Goal: Task Accomplishment & Management: Manage account settings

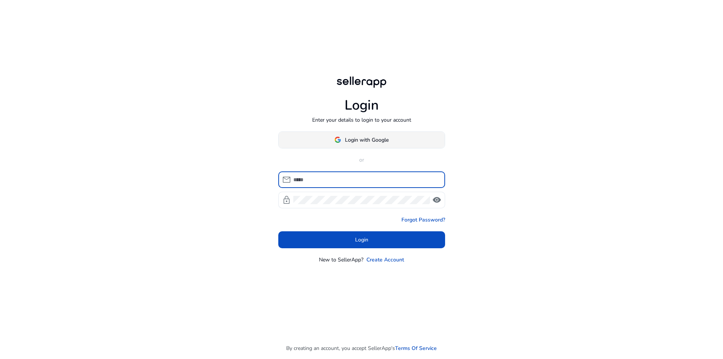
click at [360, 142] on span "Login with Google" at bounding box center [367, 140] width 44 height 8
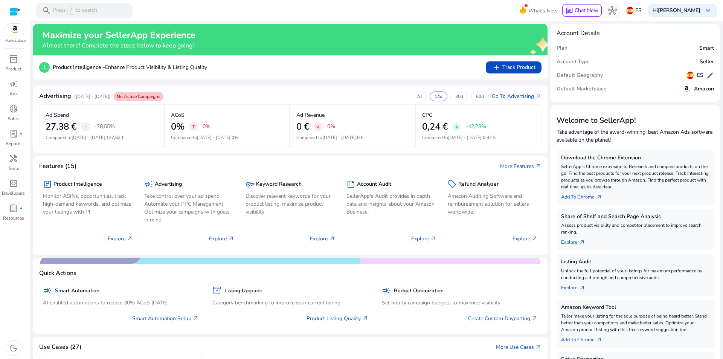
click at [331, 79] on div "1 Product Intelligence - Enhance Product Visibility & Listing Quality add Track…" at bounding box center [290, 67] width 514 height 24
click at [318, 78] on div "1 Product Intelligence - Enhance Product Visibility & Listing Quality add Track…" at bounding box center [290, 67] width 514 height 24
click at [313, 78] on div "1 Product Intelligence - Enhance Product Visibility & Listing Quality add Track…" at bounding box center [290, 67] width 514 height 24
click at [312, 78] on div "1 Product Intelligence - Enhance Product Visibility & Listing Quality add Track…" at bounding box center [290, 67] width 514 height 24
click at [11, 211] on span "book_4" at bounding box center [13, 208] width 9 height 9
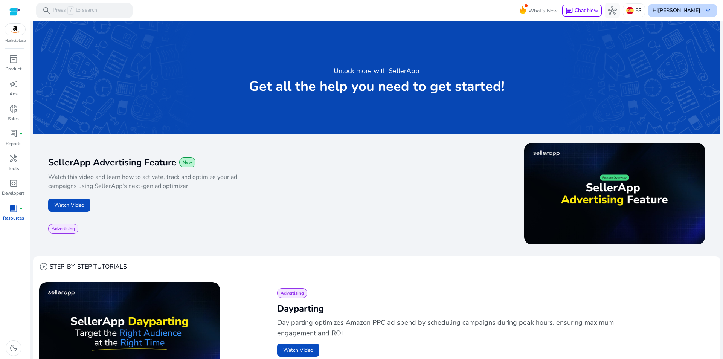
click at [699, 8] on div "Hi [PERSON_NAME] keyboard_arrow_down" at bounding box center [682, 11] width 69 height 14
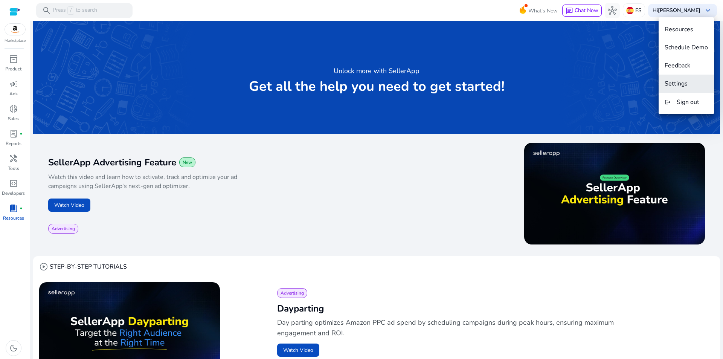
click at [685, 84] on span "Settings" at bounding box center [676, 83] width 23 height 8
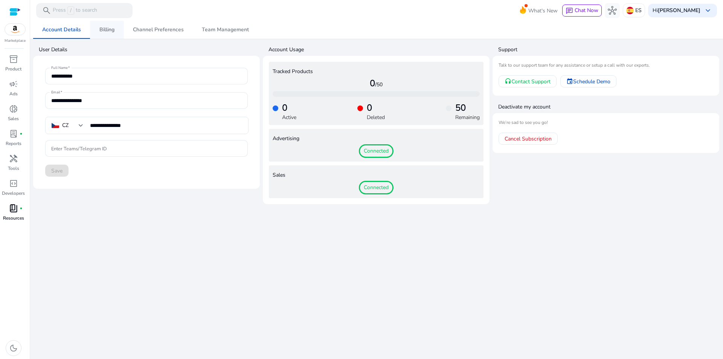
click at [111, 30] on span "Billing" at bounding box center [106, 29] width 15 height 5
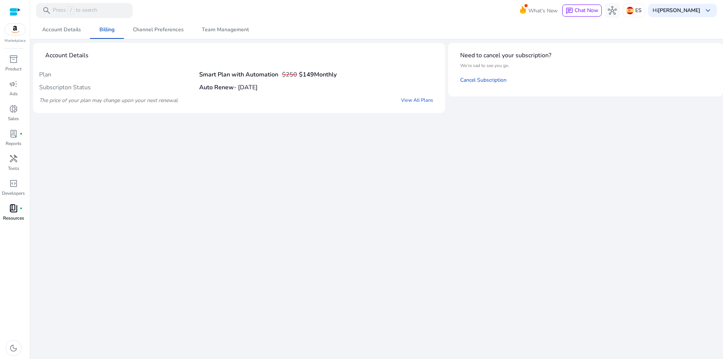
drag, startPoint x: 236, startPoint y: 88, endPoint x: 282, endPoint y: 87, distance: 46.3
click at [282, 87] on div "Subscripton Status Auto Renew - [DATE]" at bounding box center [239, 87] width 400 height 13
click at [403, 79] on div "Plan Smart Plan with Automation $250 $149 Monthly" at bounding box center [239, 74] width 400 height 13
click at [497, 81] on link "Cancel Subscription" at bounding box center [483, 79] width 46 height 7
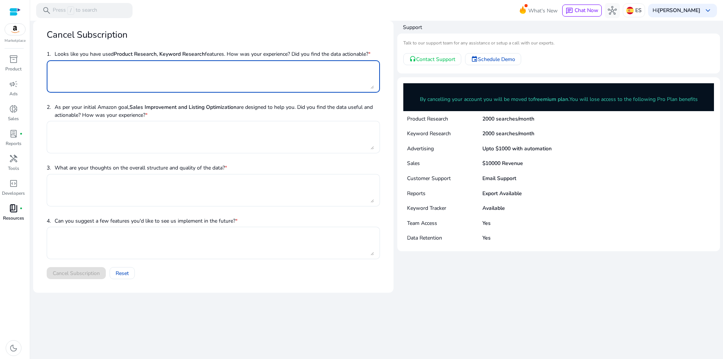
click at [79, 72] on textarea at bounding box center [213, 76] width 321 height 25
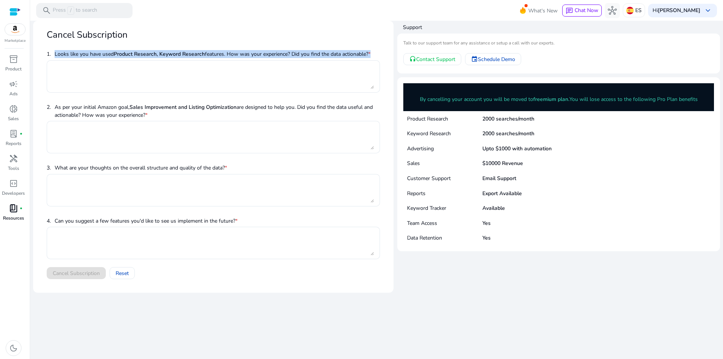
drag, startPoint x: 54, startPoint y: 54, endPoint x: 384, endPoint y: 49, distance: 329.9
click at [384, 49] on mat-card-content "1. Looks like you have used Product Research, Keyword Research features. How wa…" at bounding box center [213, 166] width 345 height 238
click at [379, 40] on div at bounding box center [379, 40] width 0 height 0
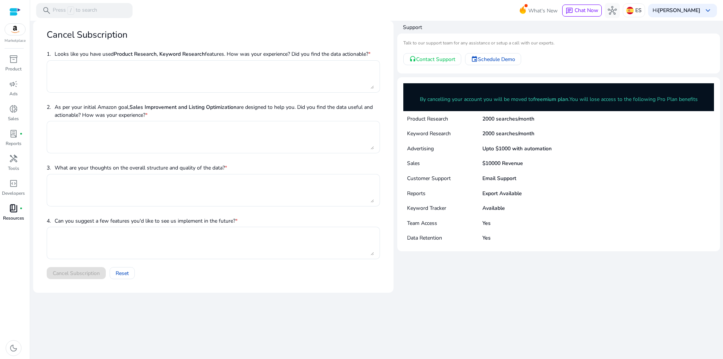
click at [333, 27] on mat-card "Cancel Subscription 1. Looks like you have used Product Research, Keyword Resea…" at bounding box center [213, 157] width 360 height 272
drag, startPoint x: 330, startPoint y: 29, endPoint x: 310, endPoint y: 31, distance: 20.5
click at [325, 30] on mat-card-header "Cancel Subscription" at bounding box center [213, 37] width 345 height 19
drag, startPoint x: 303, startPoint y: 31, endPoint x: 292, endPoint y: 26, distance: 11.8
click at [294, 29] on mat-card-header "Cancel Subscription" at bounding box center [213, 37] width 345 height 19
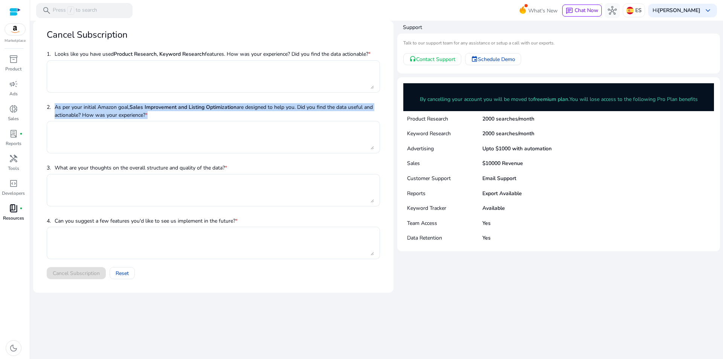
drag, startPoint x: 156, startPoint y: 112, endPoint x: 52, endPoint y: 107, distance: 104.1
click at [52, 107] on span "2. As per your initial Amazon goal, Sales Improvement and Listing Optimization …" at bounding box center [213, 111] width 333 height 21
click at [47, 93] on div at bounding box center [47, 93] width 0 height 0
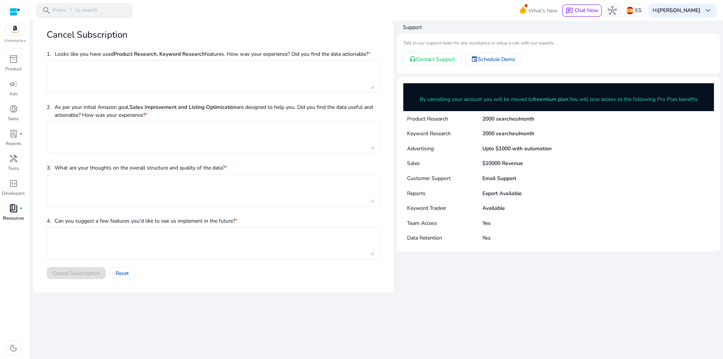
click at [105, 157] on div at bounding box center [213, 157] width 333 height 8
drag, startPoint x: 54, startPoint y: 218, endPoint x: 250, endPoint y: 221, distance: 195.9
click at [250, 221] on span "4. Can you suggest a few features you'd like to see us implement in the future?…" at bounding box center [213, 220] width 333 height 13
click at [245, 225] on div at bounding box center [245, 225] width 0 height 0
click at [244, 163] on span "3. What are your thoughts on the overall structure and quality of the data? *" at bounding box center [213, 167] width 333 height 13
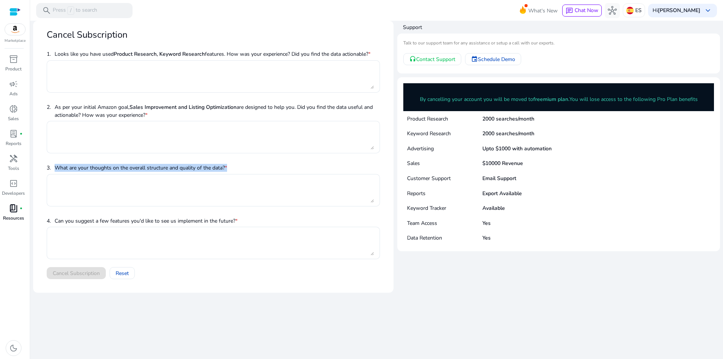
drag, startPoint x: 54, startPoint y: 167, endPoint x: 234, endPoint y: 168, distance: 179.6
click at [234, 168] on span "3. What are your thoughts on the overall structure and quality of the data? *" at bounding box center [213, 167] width 333 height 13
click at [229, 154] on div at bounding box center [229, 154] width 0 height 0
drag, startPoint x: 274, startPoint y: 165, endPoint x: 261, endPoint y: 143, distance: 25.0
click at [274, 166] on span "3. What are your thoughts on the overall structure and quality of the data? *" at bounding box center [213, 167] width 333 height 13
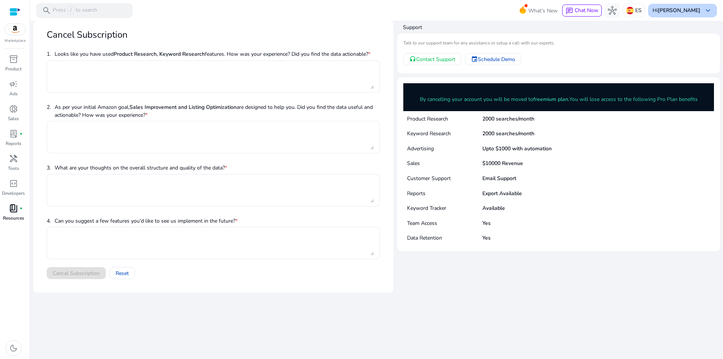
click at [710, 8] on span "keyboard_arrow_down" at bounding box center [707, 10] width 9 height 9
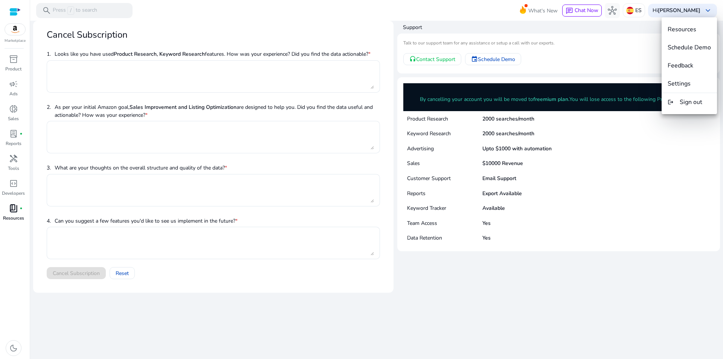
drag, startPoint x: 686, startPoint y: 84, endPoint x: 625, endPoint y: 46, distance: 72.2
click at [607, 34] on div at bounding box center [361, 179] width 723 height 359
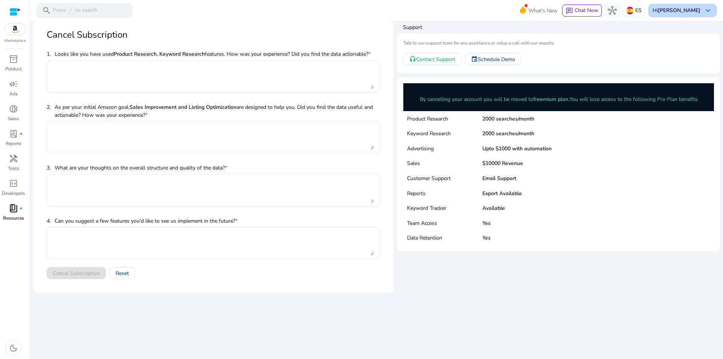
click at [680, 8] on b "[PERSON_NAME]" at bounding box center [679, 10] width 43 height 7
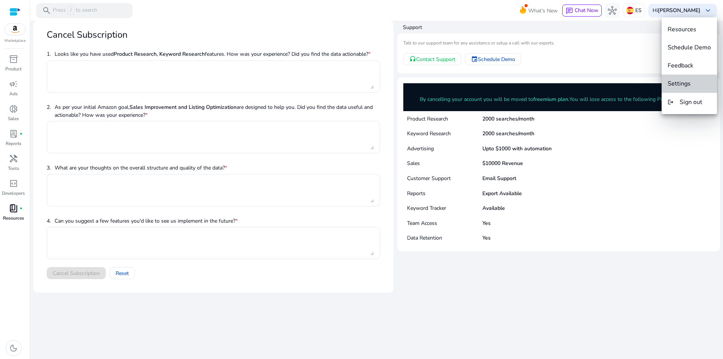
click at [683, 84] on span "Settings" at bounding box center [679, 83] width 23 height 8
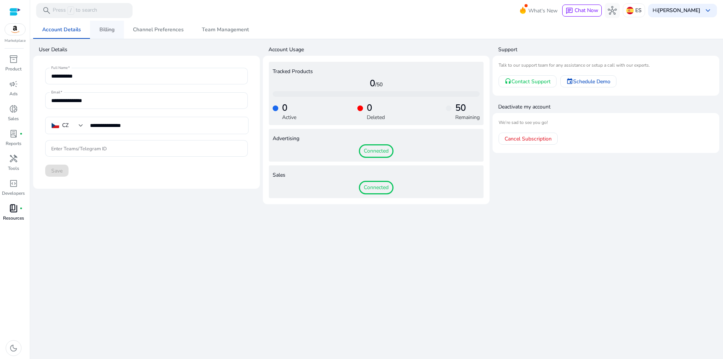
click at [103, 29] on span "Billing" at bounding box center [106, 29] width 15 height 5
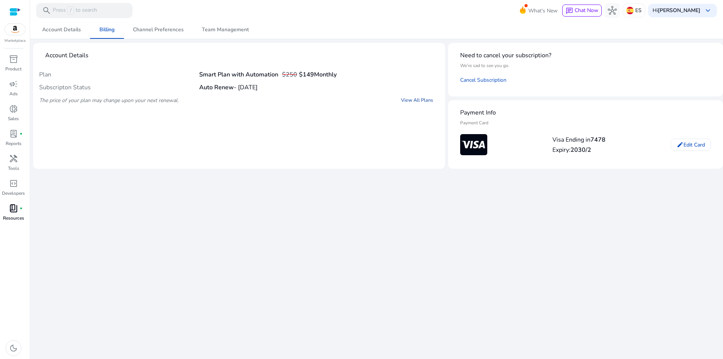
click at [421, 99] on link "View All Plans" at bounding box center [417, 100] width 44 height 14
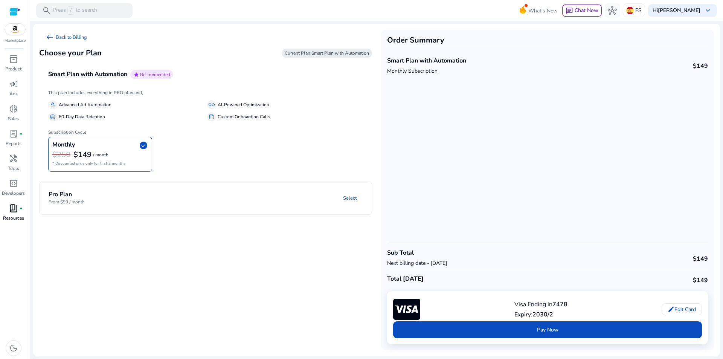
click at [369, 102] on div "This plan includes everything in PRO plan and, gavel Advanced Ad Automation all…" at bounding box center [205, 133] width 333 height 90
click at [357, 90] on div "This plan includes everything in PRO plan and, gavel Advanced Ad Automation all…" at bounding box center [205, 133] width 333 height 90
click at [366, 99] on div "This plan includes everything in PRO plan and, gavel Advanced Ad Automation all…" at bounding box center [205, 133] width 333 height 90
drag, startPoint x: 352, startPoint y: 94, endPoint x: 336, endPoint y: 90, distance: 16.9
click at [350, 93] on h6 "This plan includes everything in PRO plan and," at bounding box center [205, 92] width 315 height 5
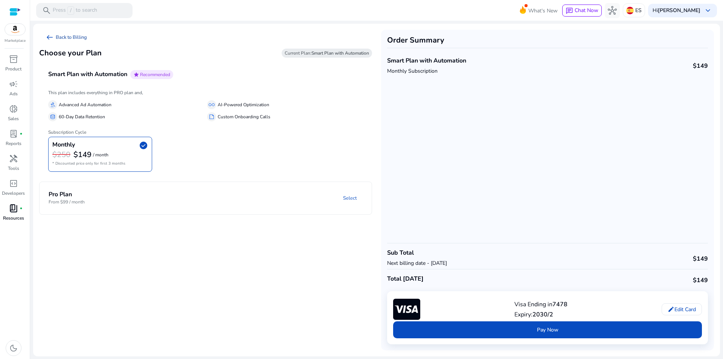
click at [68, 37] on link "arrow_left_alt Back to Billing" at bounding box center [66, 37] width 54 height 15
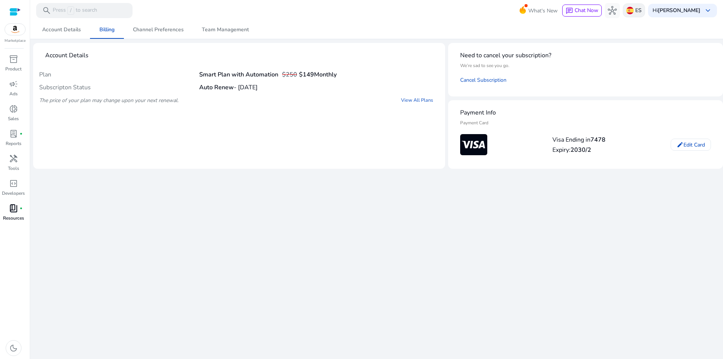
click at [642, 12] on p "ES" at bounding box center [638, 10] width 6 height 13
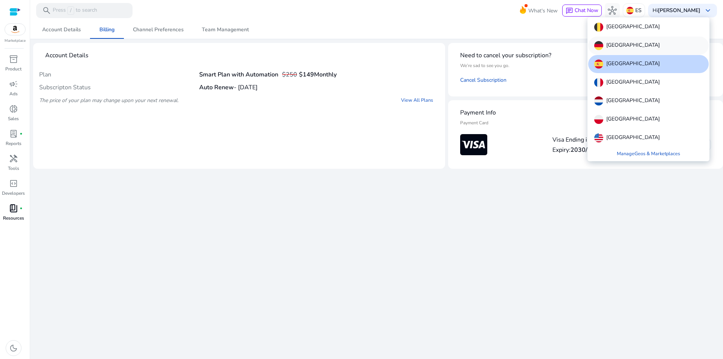
click at [616, 43] on p "[GEOGRAPHIC_DATA]" at bounding box center [632, 45] width 53 height 9
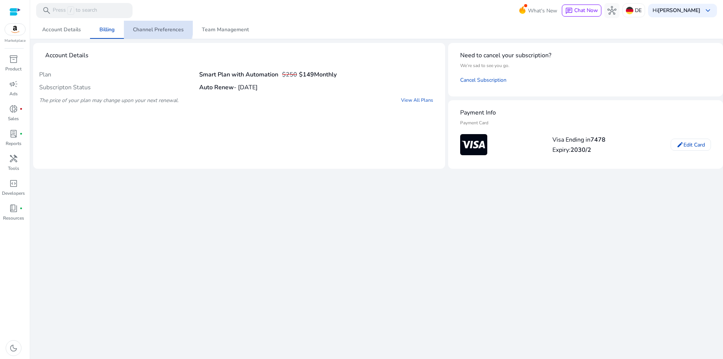
click at [155, 27] on span "Channel Preferences" at bounding box center [158, 29] width 51 height 5
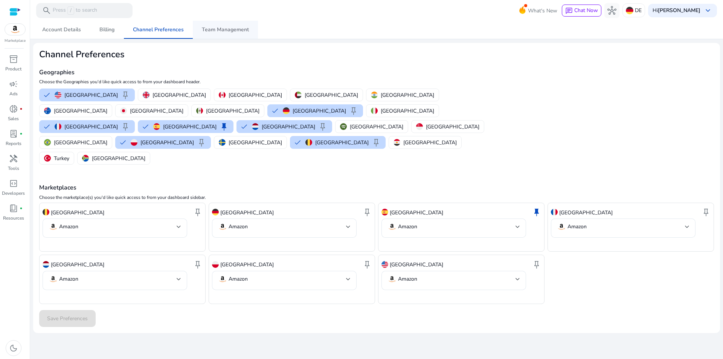
click at [236, 30] on span "Team Management" at bounding box center [225, 29] width 47 height 5
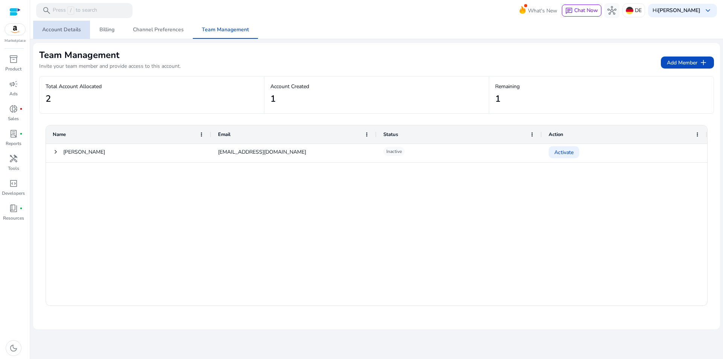
click at [73, 31] on span "Account Details" at bounding box center [61, 29] width 39 height 5
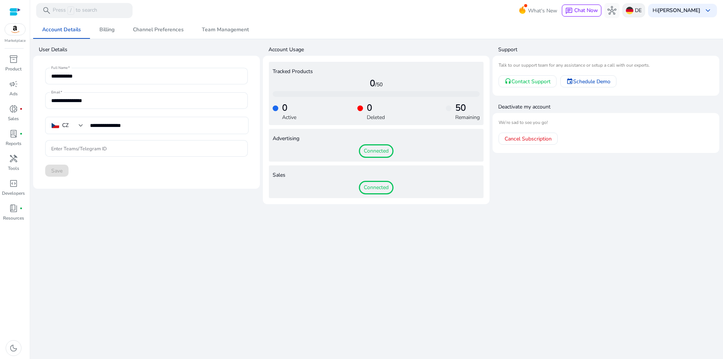
click at [642, 9] on p "DE" at bounding box center [638, 10] width 7 height 13
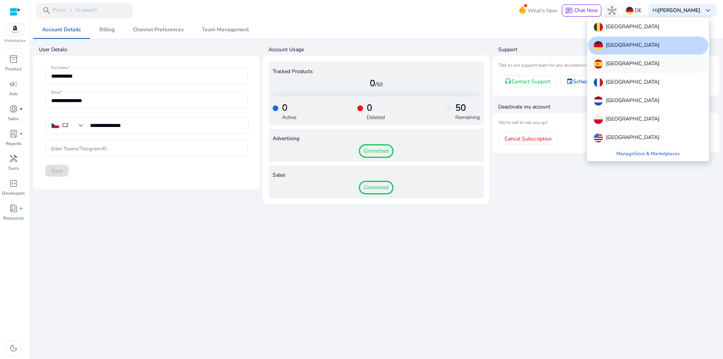
click at [619, 65] on div "[GEOGRAPHIC_DATA]" at bounding box center [648, 64] width 121 height 18
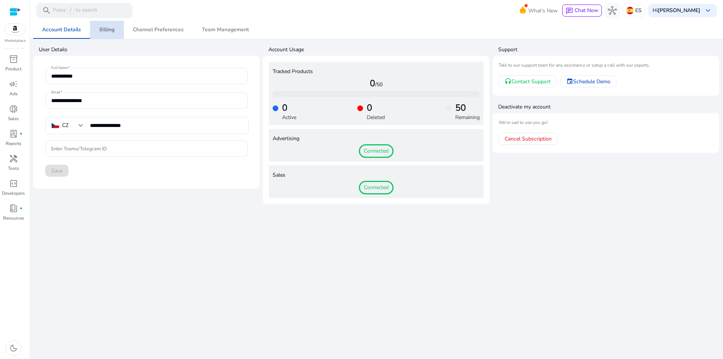
click at [112, 31] on span "Billing" at bounding box center [106, 29] width 15 height 5
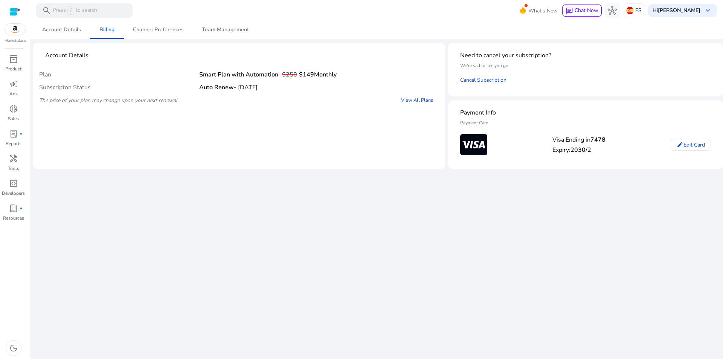
click at [438, 34] on div "Account Details Billing Channel Preferences Team Management" at bounding box center [376, 30] width 687 height 18
click at [415, 34] on div "Account Details Billing Channel Preferences Team Management" at bounding box center [376, 30] width 687 height 18
click at [437, 28] on div "Account Details Billing Channel Preferences Team Management" at bounding box center [376, 30] width 687 height 18
click at [426, 28] on div "Account Details Billing Channel Preferences Team Management" at bounding box center [376, 30] width 687 height 18
click at [413, 28] on div "Account Details Billing Channel Preferences Team Management" at bounding box center [376, 30] width 687 height 18
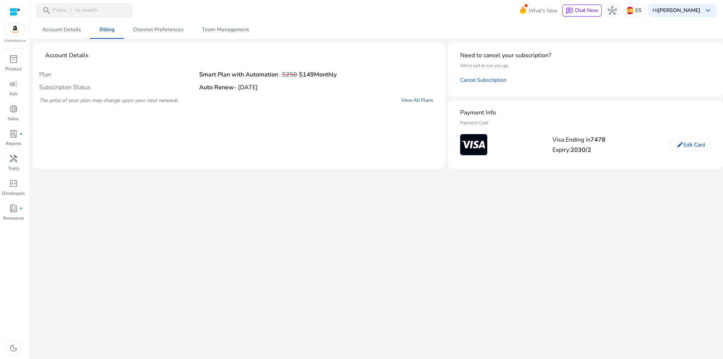
click at [430, 28] on div "Account Details Billing Channel Preferences Team Management" at bounding box center [376, 30] width 687 height 18
click at [424, 28] on div "Account Details Billing Channel Preferences Team Management" at bounding box center [376, 30] width 687 height 18
drag, startPoint x: 482, startPoint y: 13, endPoint x: 382, endPoint y: 17, distance: 100.3
click at [478, 15] on mat-toolbar "search Press / to search What's New chat Chat Now hub ES Hi [PERSON_NAME] keybo…" at bounding box center [376, 10] width 693 height 21
click at [348, 18] on mat-toolbar "search Press / to search What's New chat Chat Now hub ES Hi [PERSON_NAME] keybo…" at bounding box center [376, 10] width 693 height 21
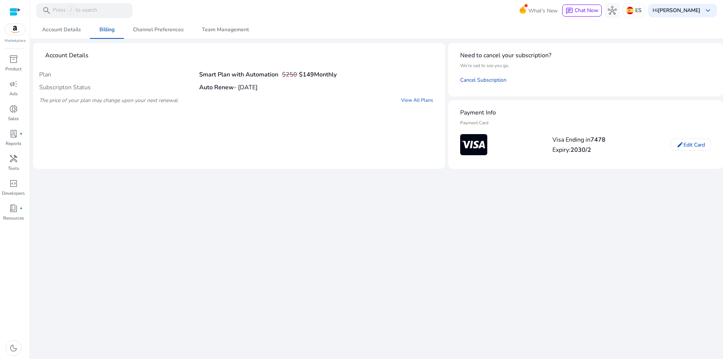
drag, startPoint x: 367, startPoint y: 20, endPoint x: 318, endPoint y: 23, distance: 49.4
click at [366, 20] on mat-toolbar "search Press / to search What's New chat Chat Now hub ES Hi [PERSON_NAME] keybo…" at bounding box center [376, 10] width 693 height 21
click at [318, 23] on div "Account Details Billing Channel Preferences Team Management" at bounding box center [376, 30] width 687 height 18
